Goal: Task Accomplishment & Management: Manage account settings

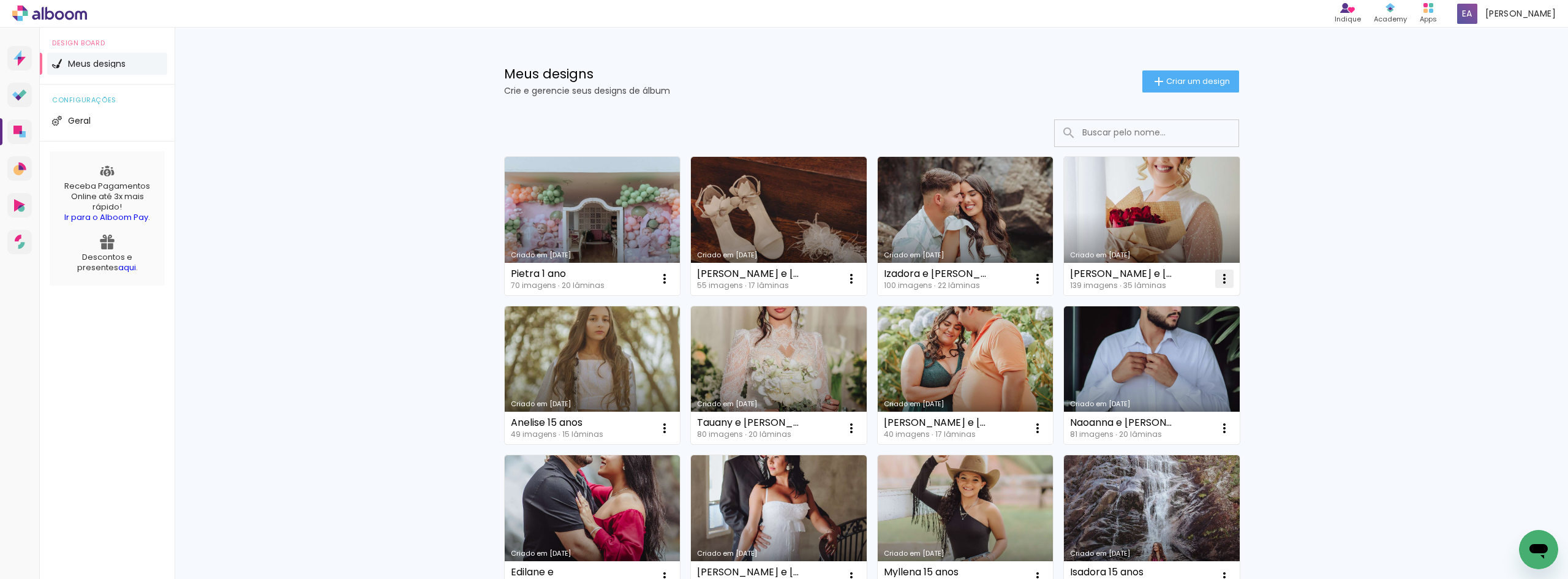
click at [1218, 282] on iron-icon at bounding box center [1224, 279] width 15 height 15
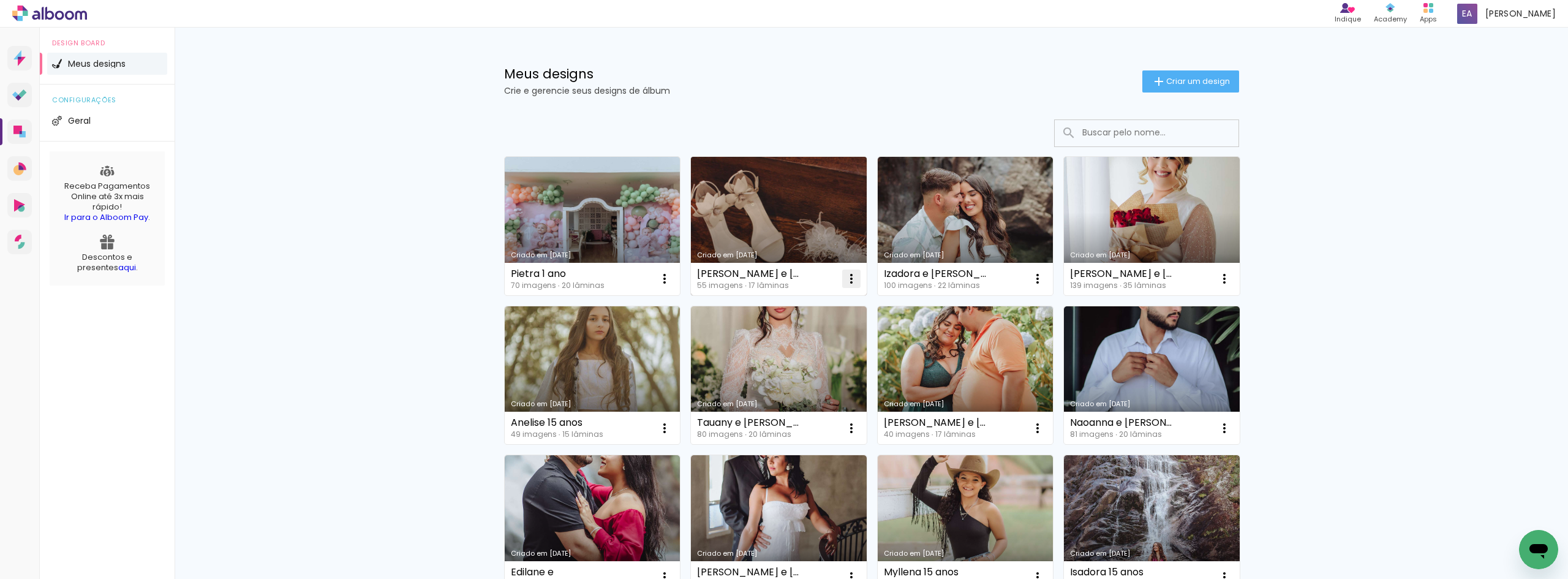
click at [846, 283] on iron-icon at bounding box center [851, 279] width 15 height 15
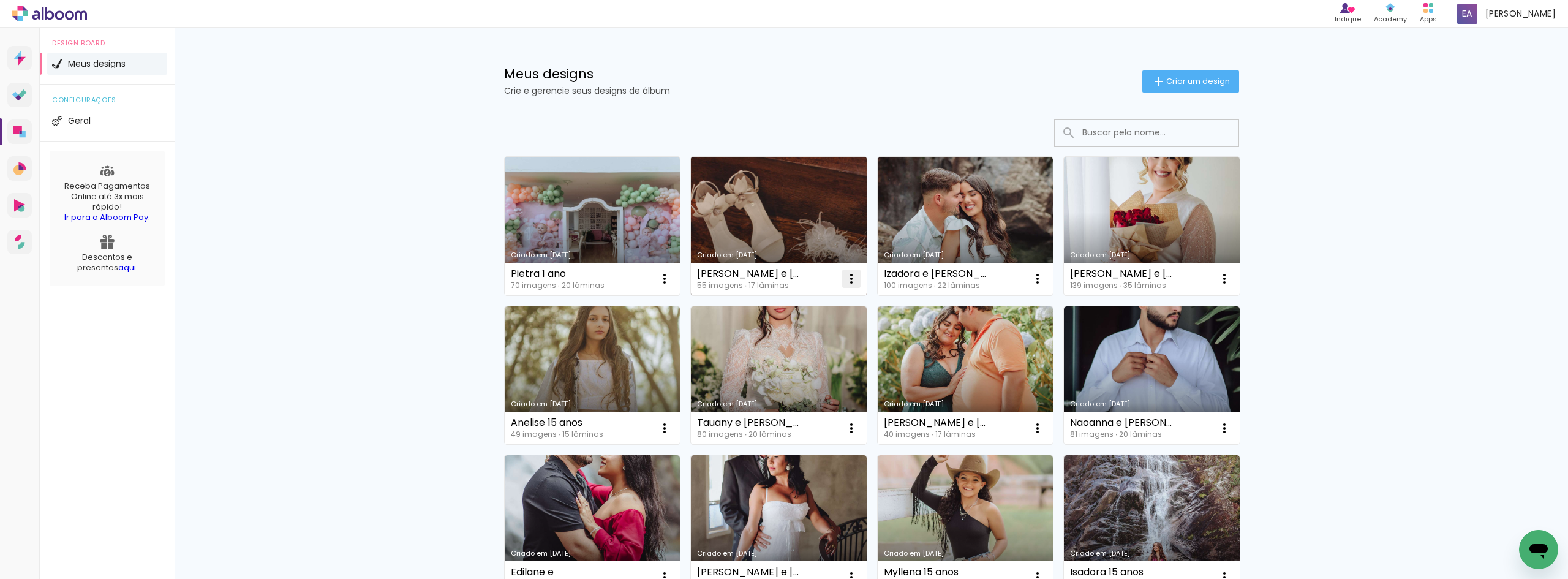
click at [844, 278] on iron-icon at bounding box center [851, 279] width 15 height 15
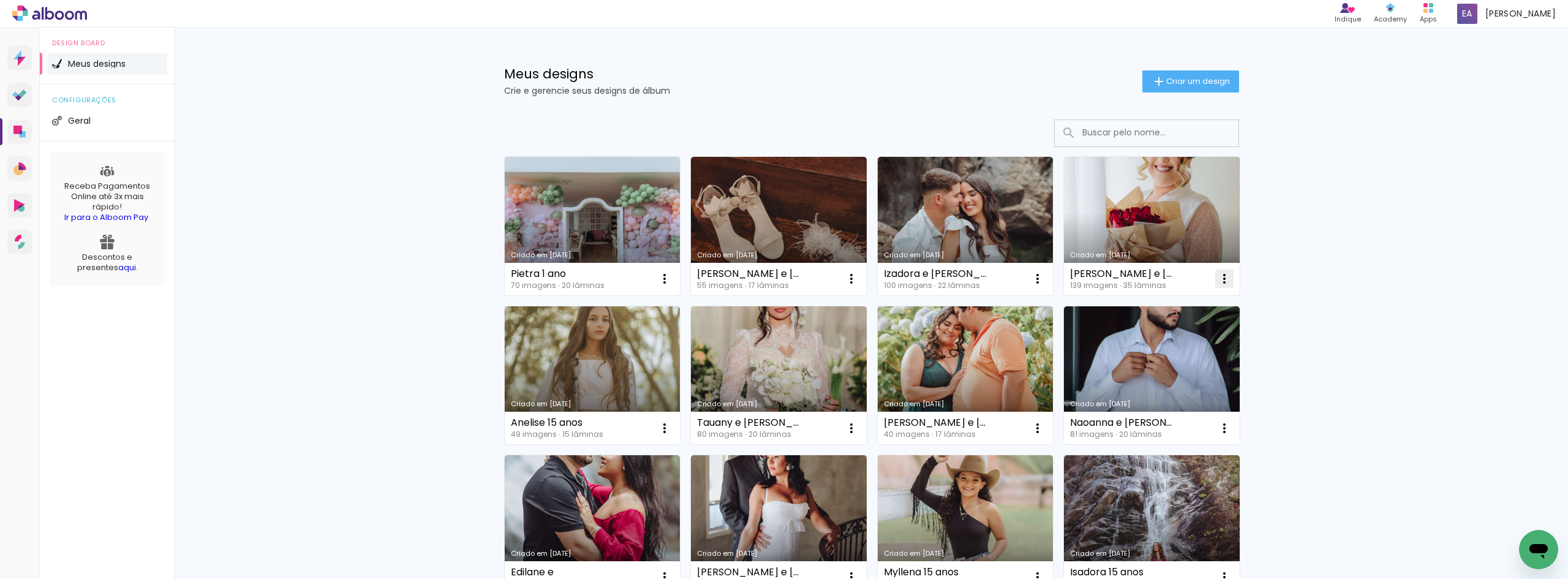
click at [1219, 277] on iron-icon at bounding box center [1224, 279] width 15 height 15
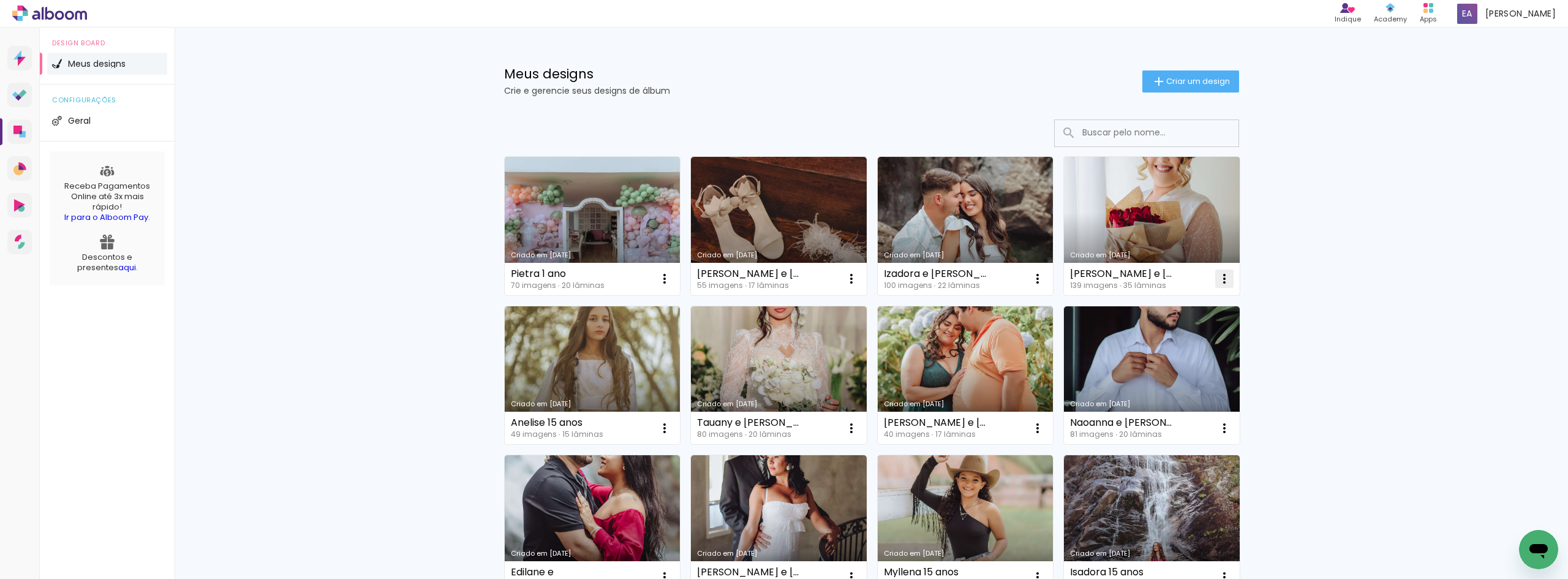
click at [1221, 278] on iron-icon at bounding box center [1224, 279] width 15 height 15
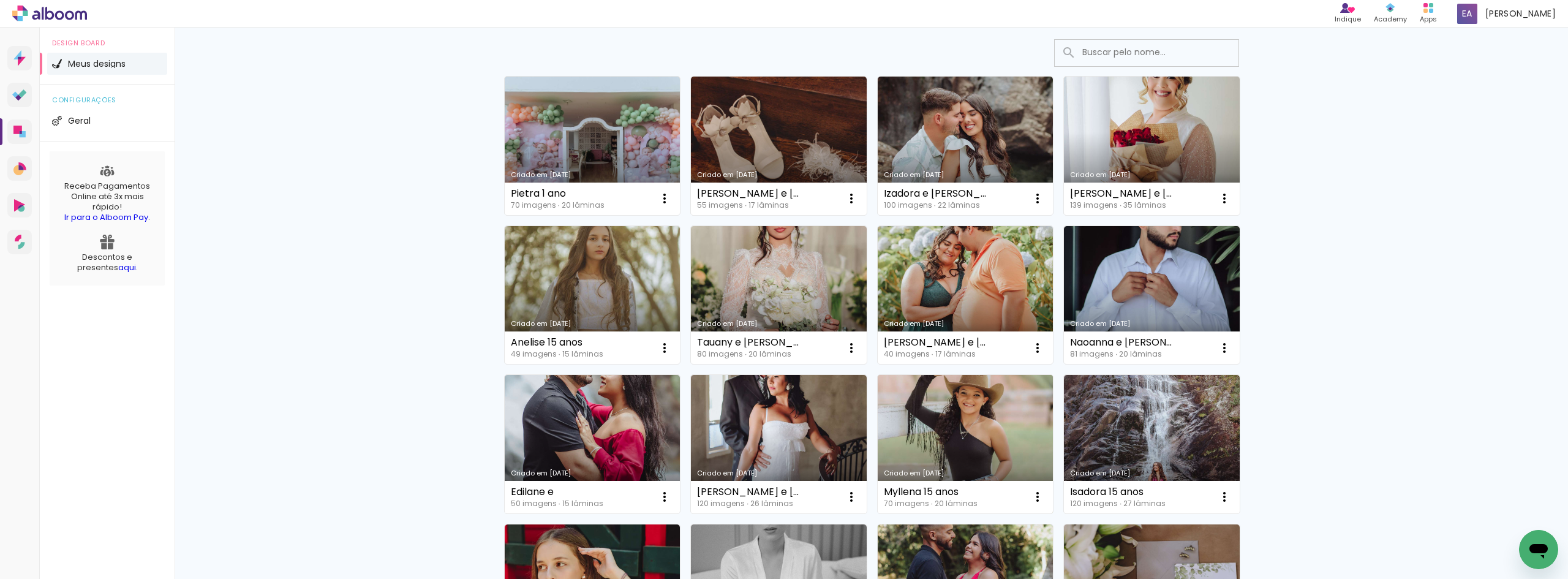
scroll to position [184, 0]
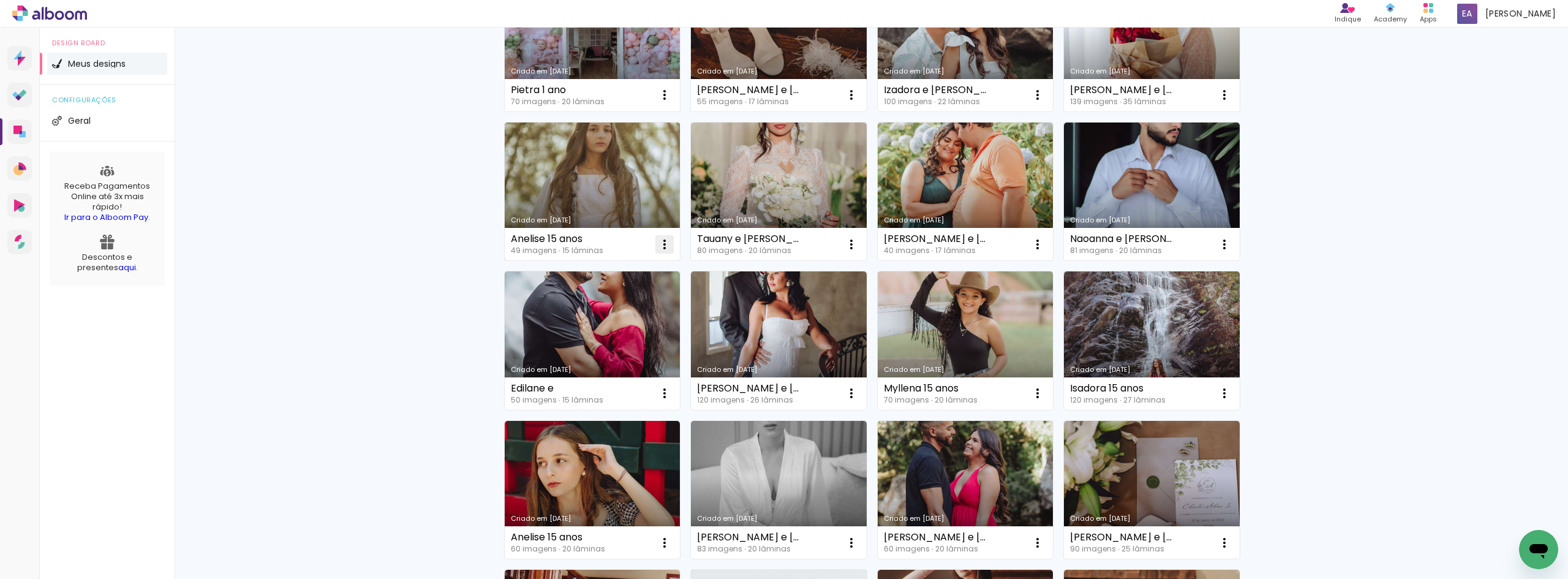
click at [663, 241] on iron-icon at bounding box center [664, 245] width 15 height 15
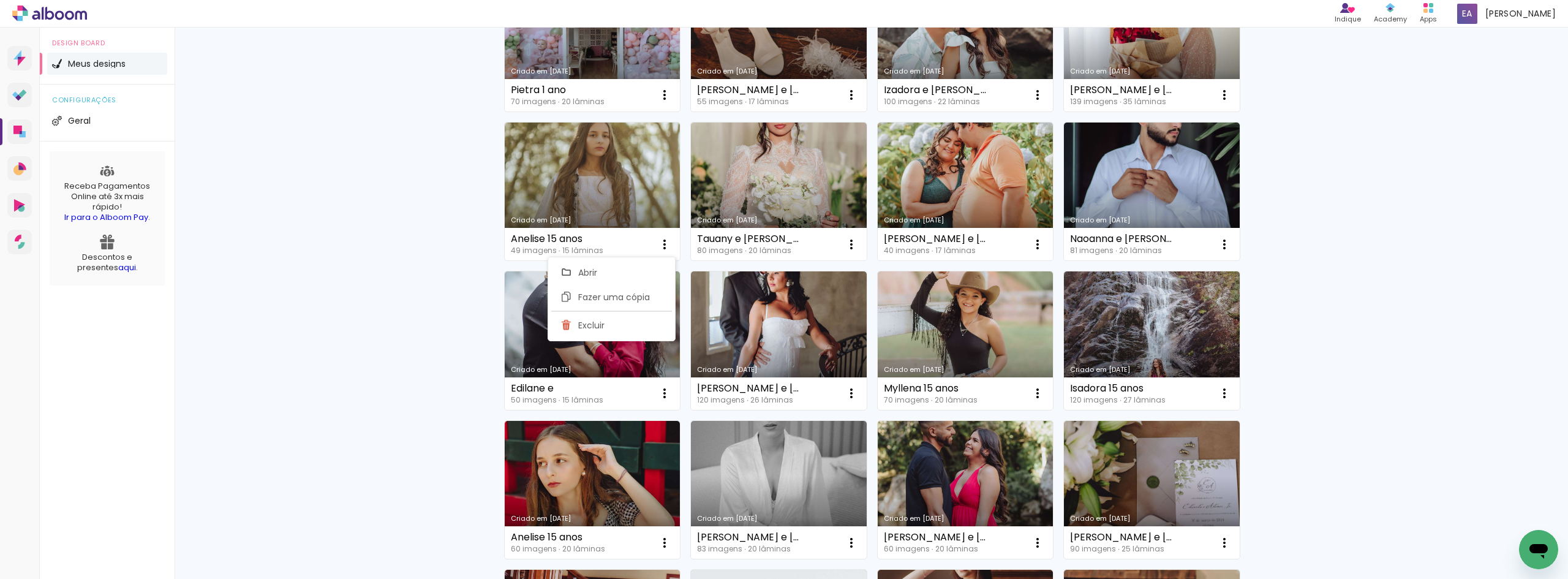
click at [1301, 328] on div "Meus designs Crie e gerencie seus designs de álbum Criar um design Criado em [D…" at bounding box center [871, 495] width 1393 height 1303
drag, startPoint x: 1540, startPoint y: 0, endPoint x: 426, endPoint y: 152, distance: 1124.3
click at [426, 152] on div "Meus designs Crie e gerencie seus designs de álbum Criar um design Criado em [D…" at bounding box center [871, 495] width 1393 height 1303
click at [252, 180] on div "Meus designs Crie e gerencie seus designs de álbum Criar um design Criado em [D…" at bounding box center [871, 495] width 1393 height 1303
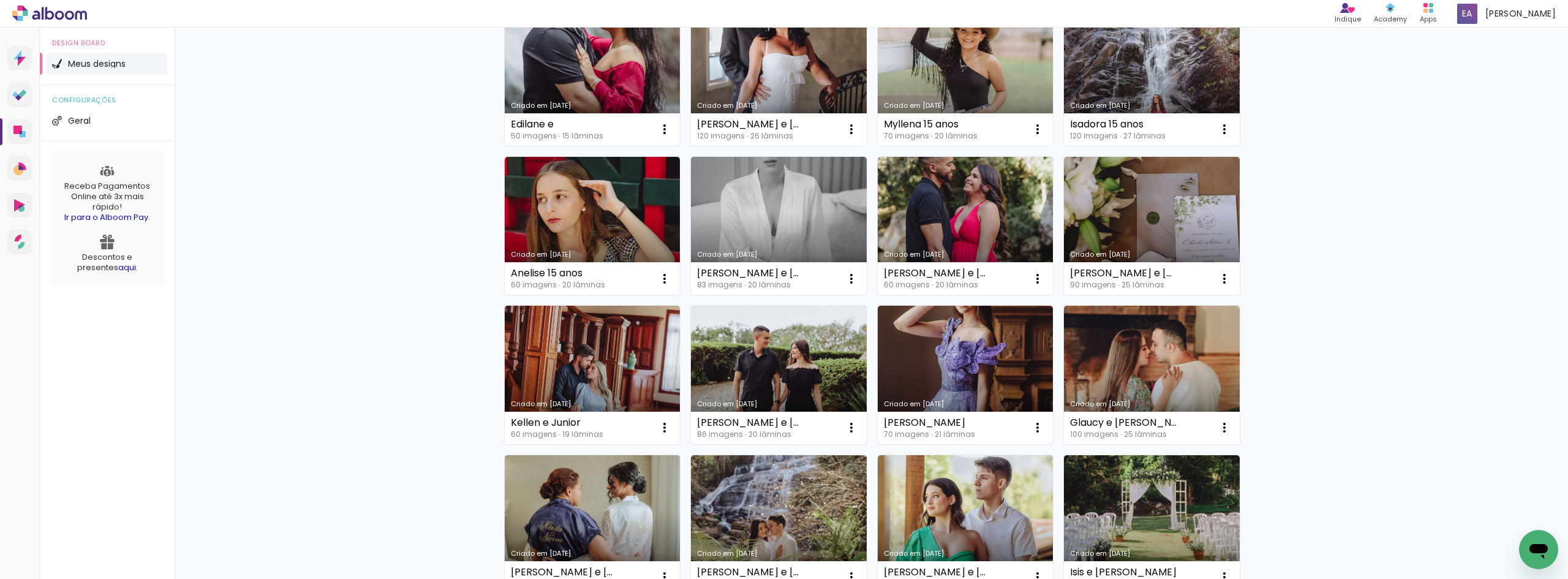
scroll to position [490, 0]
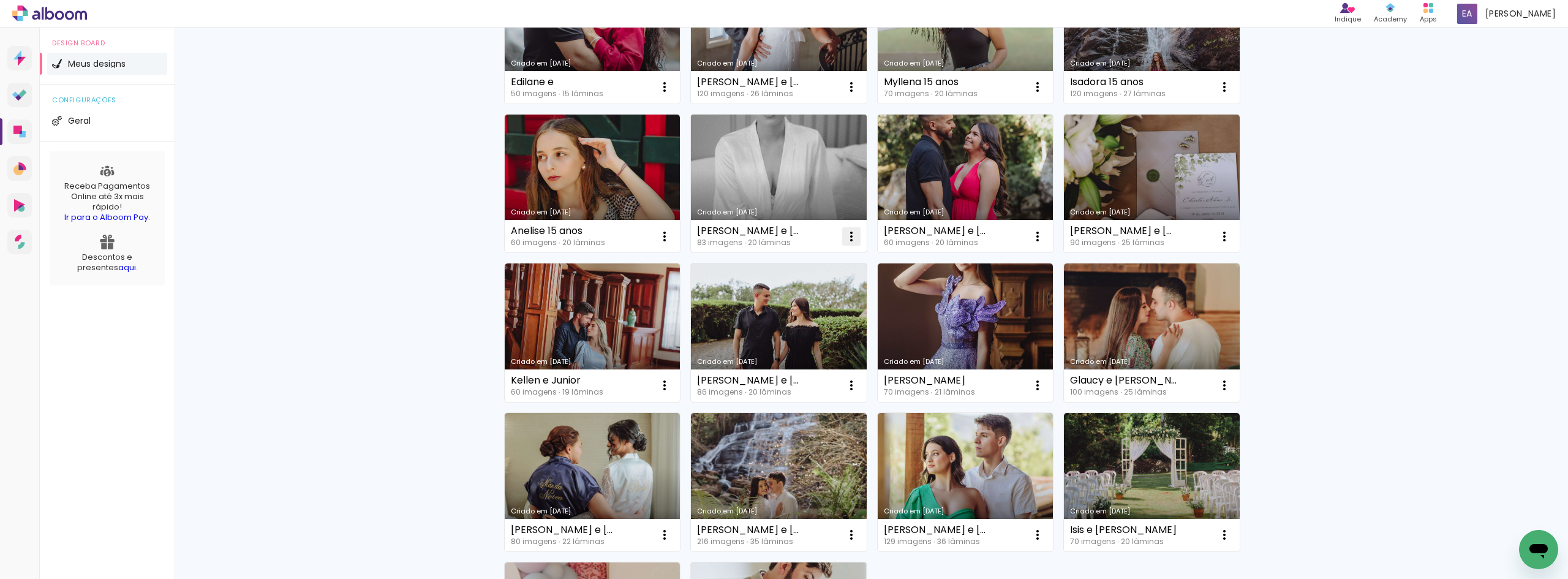
click at [844, 230] on iron-icon at bounding box center [851, 237] width 15 height 15
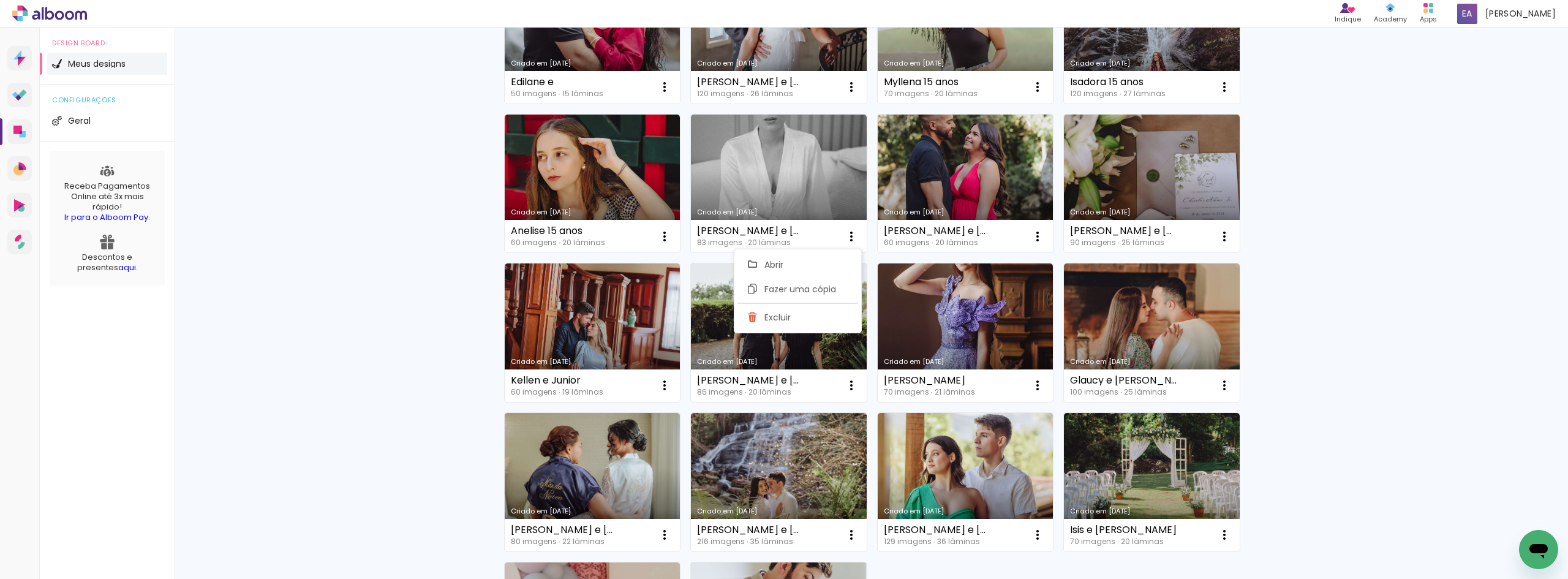
click at [1486, 308] on div "Meus designs Crie e gerencie seus designs de álbum Criar um design Criado em [D…" at bounding box center [871, 188] width 1393 height 1303
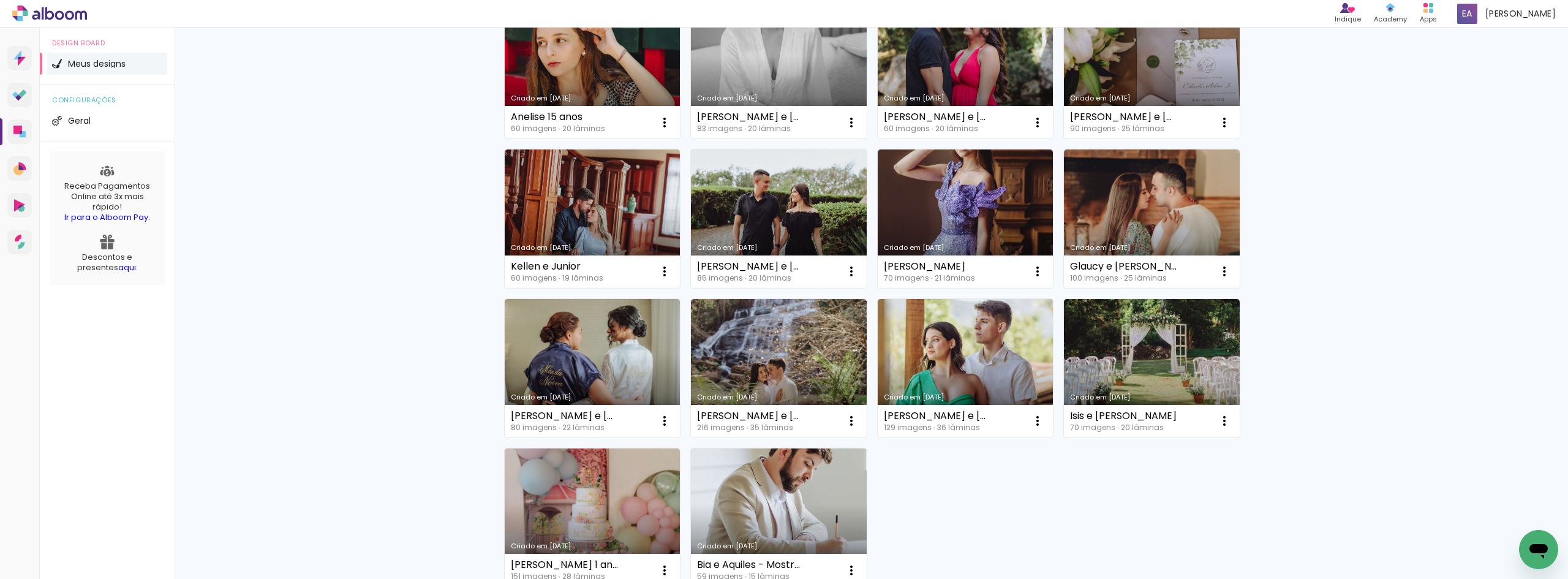
scroll to position [751, 0]
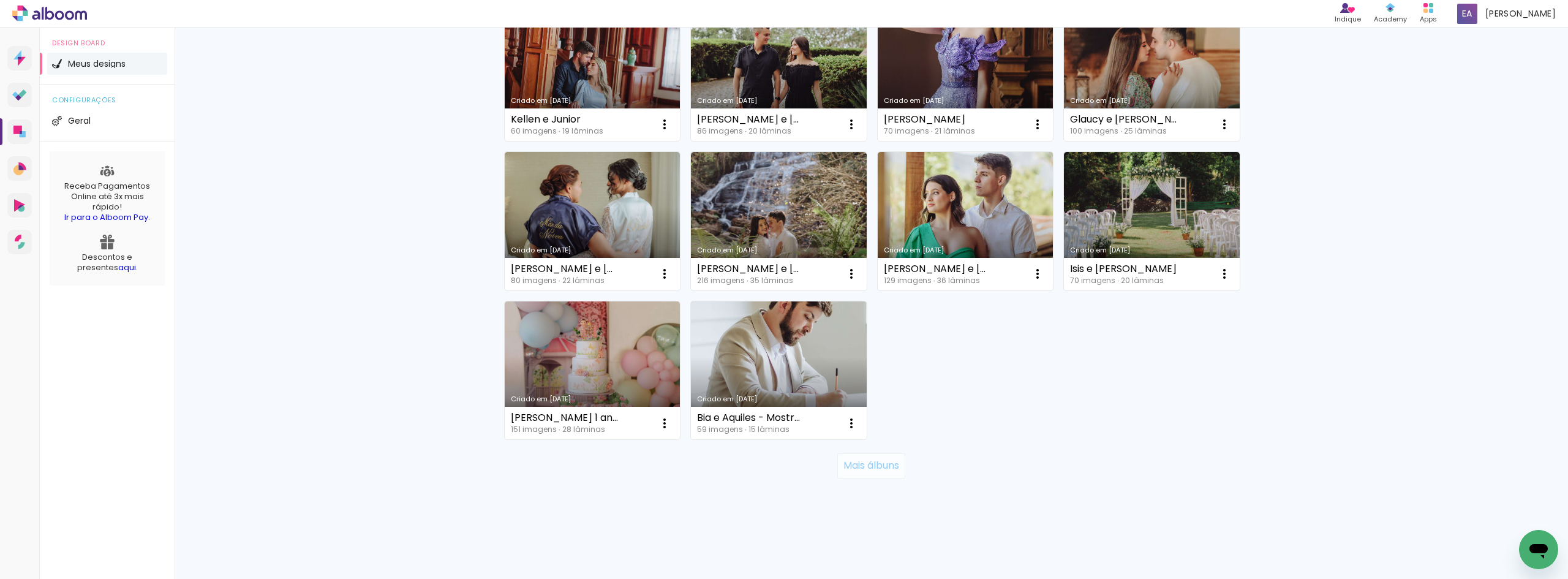
click at [864, 456] on paper-button "Mais álbuns" at bounding box center [871, 466] width 68 height 25
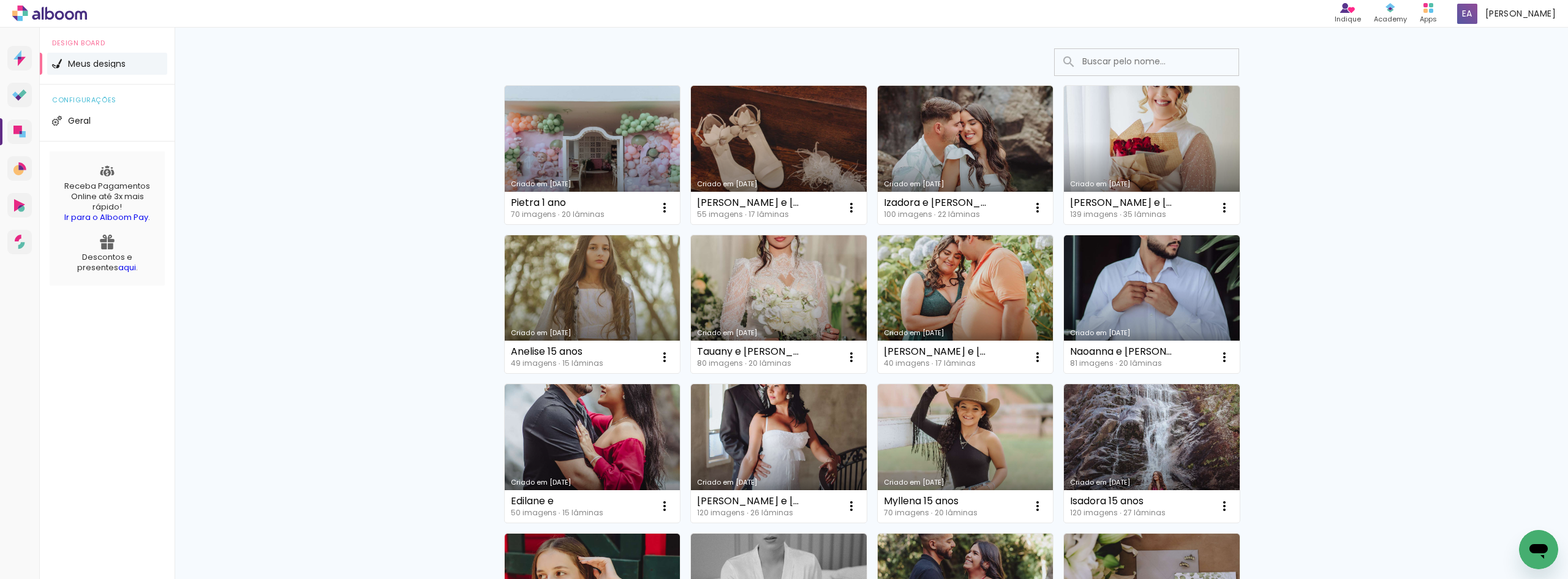
scroll to position [225, 0]
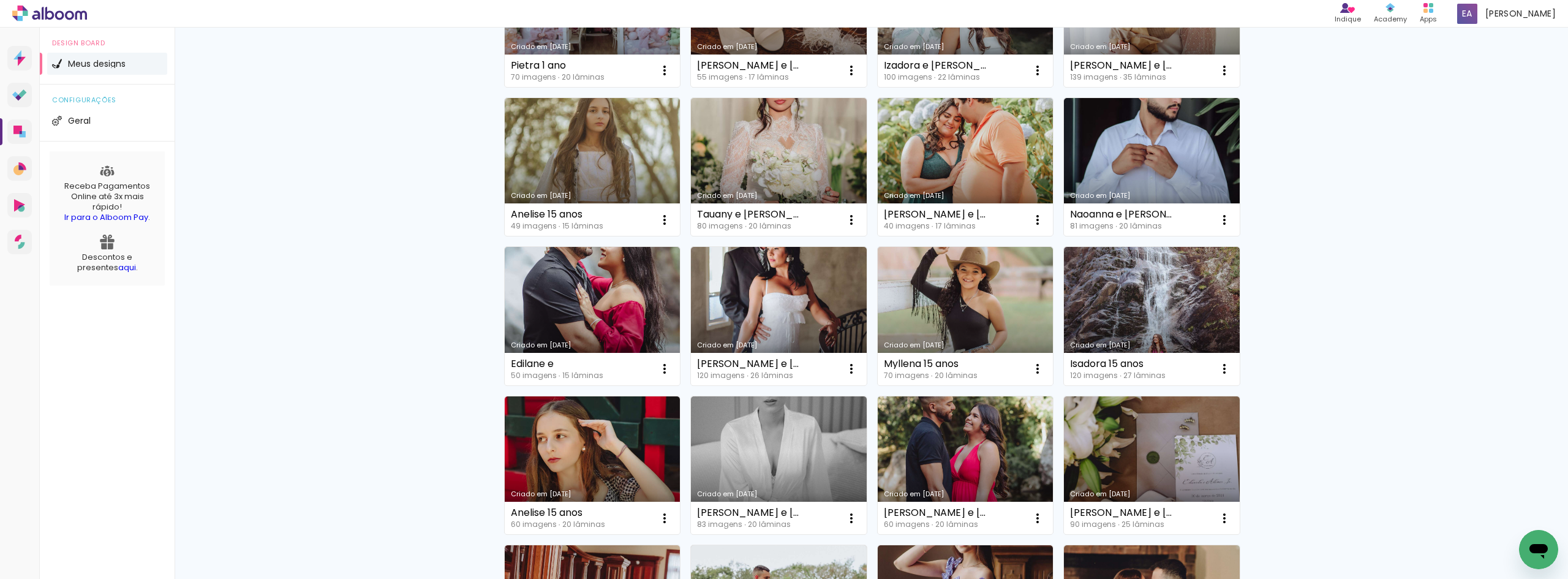
drag, startPoint x: 462, startPoint y: 213, endPoint x: 1397, endPoint y: 507, distance: 980.1
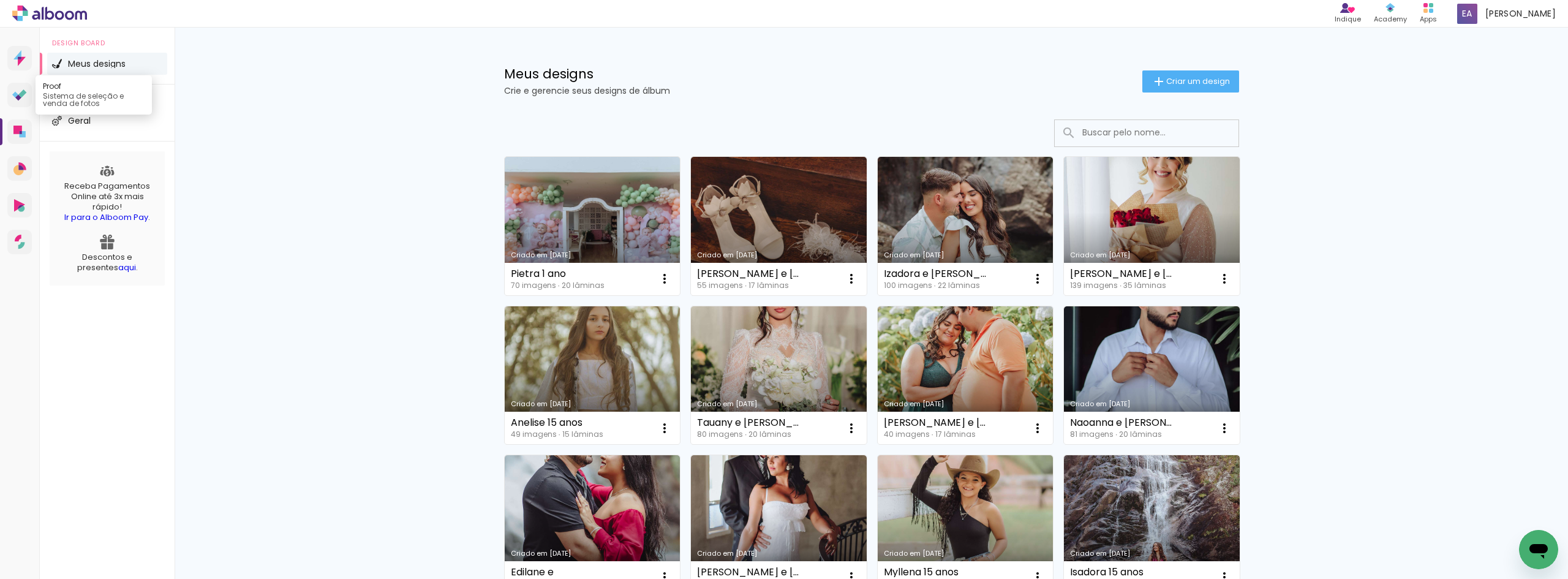
click at [22, 93] on icon at bounding box center [22, 93] width 8 height 8
